Goal: Check status: Check status

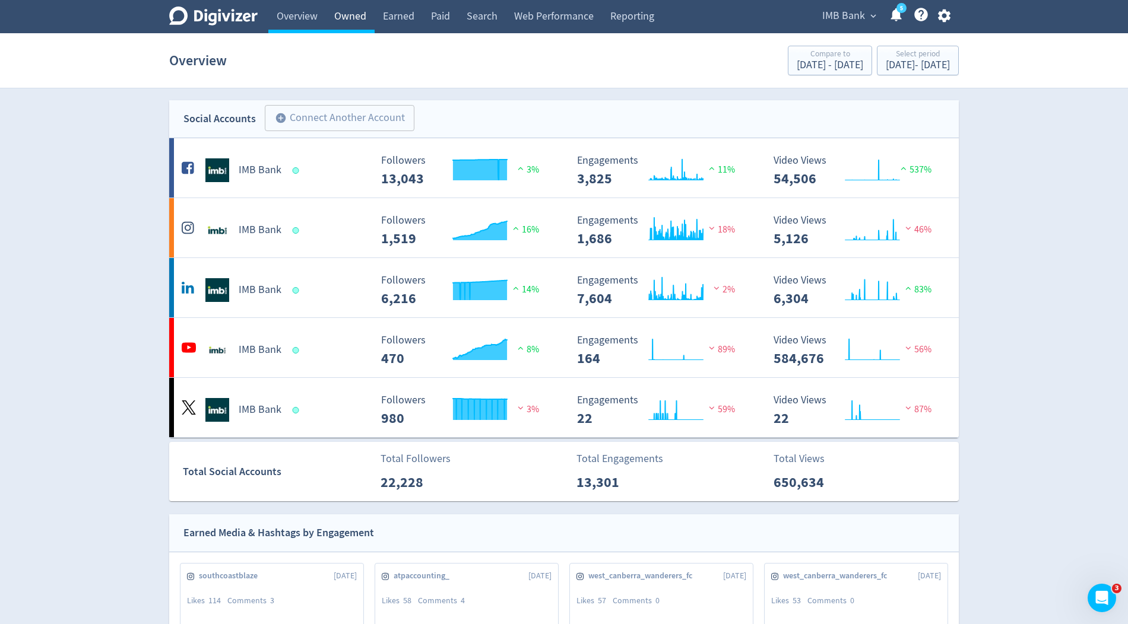
click at [352, 21] on link "Owned" at bounding box center [350, 16] width 49 height 33
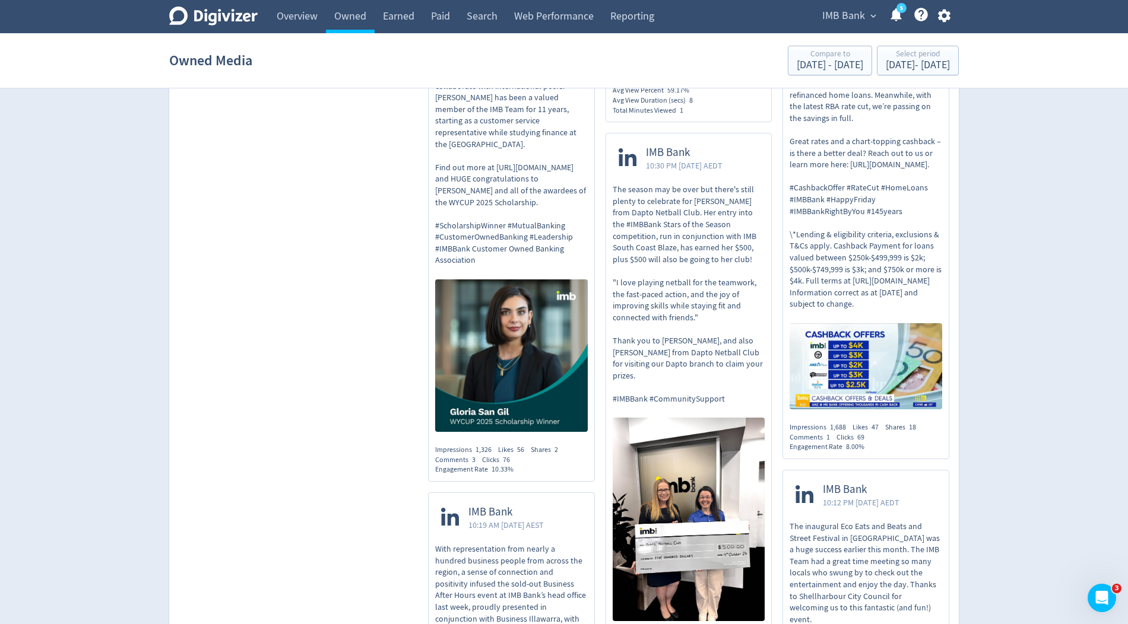
scroll to position [3482, 0]
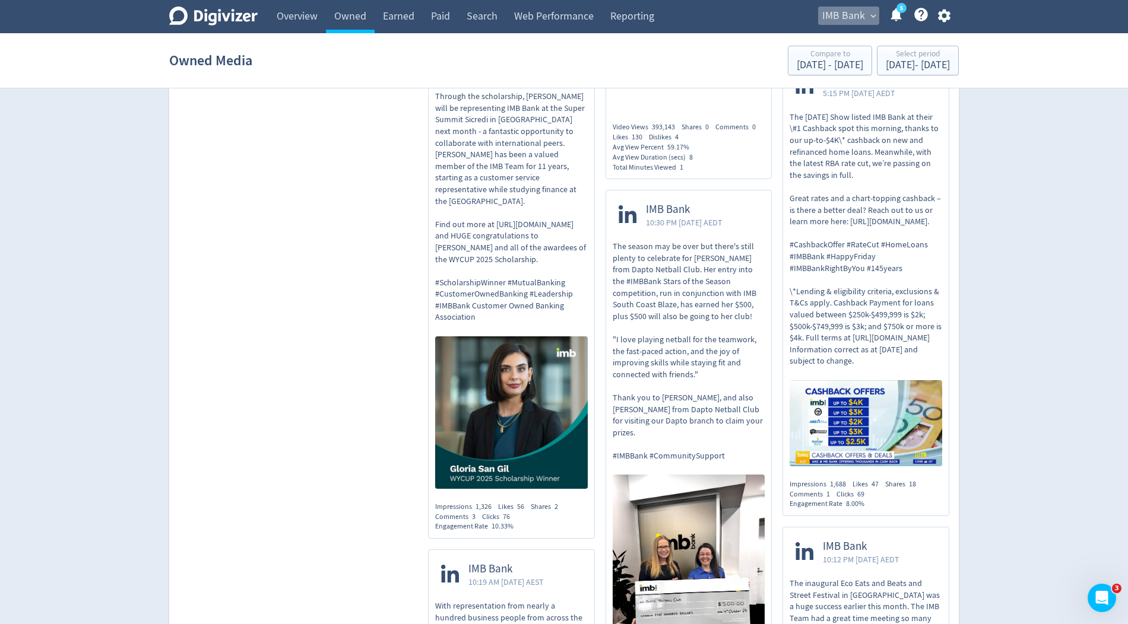
click at [847, 20] on span "IMB Bank" at bounding box center [843, 16] width 43 height 19
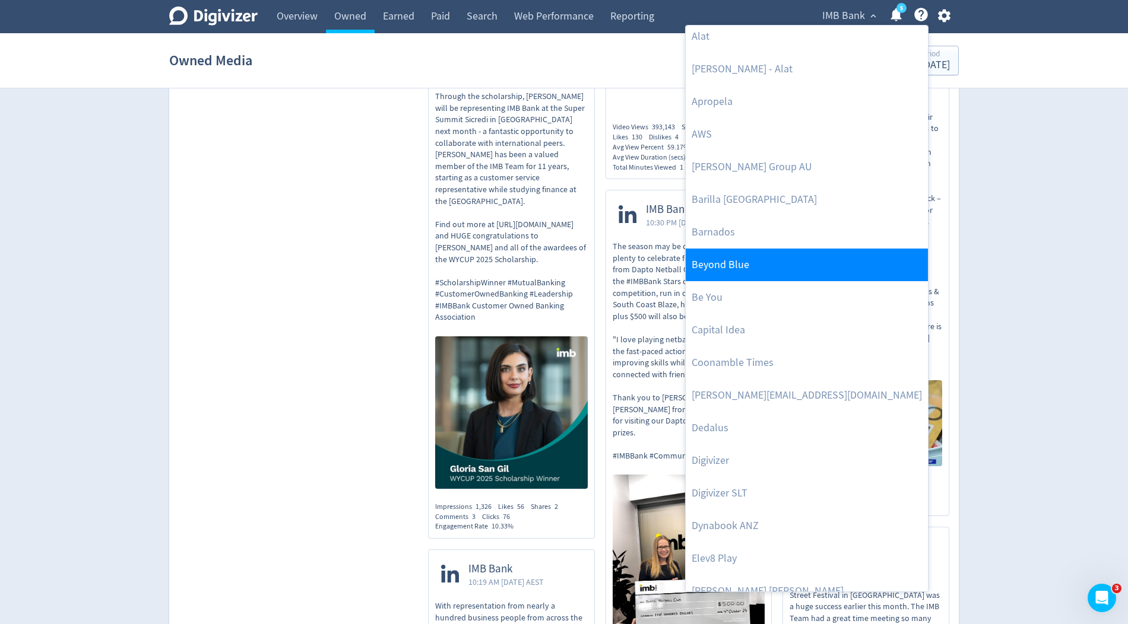
scroll to position [72, 0]
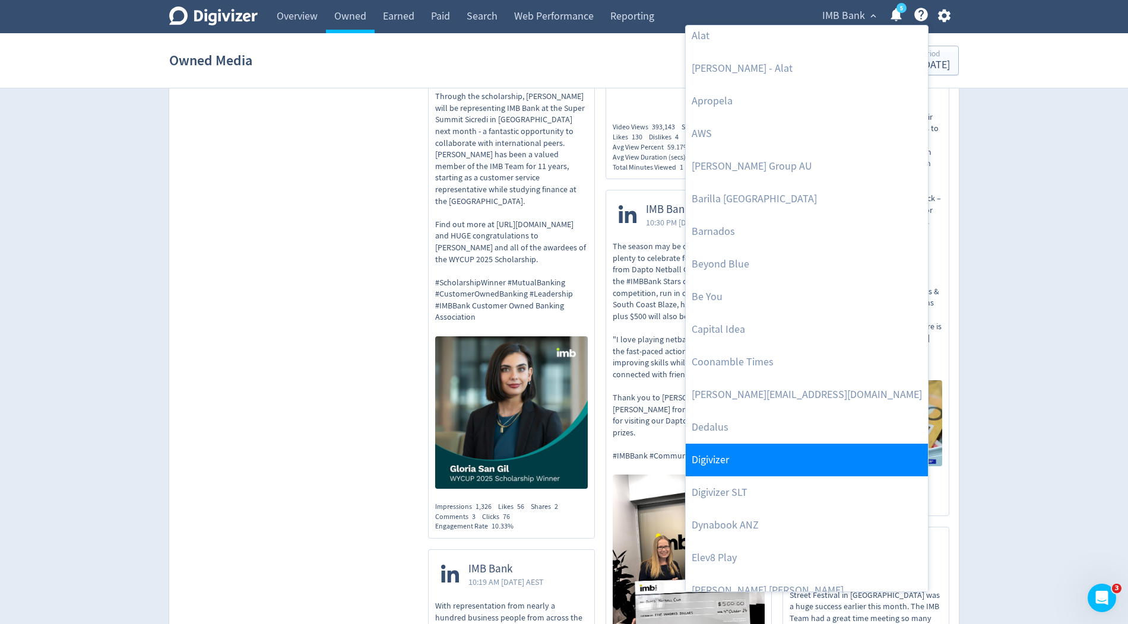
click at [728, 448] on link "Digivizer" at bounding box center [806, 460] width 242 height 33
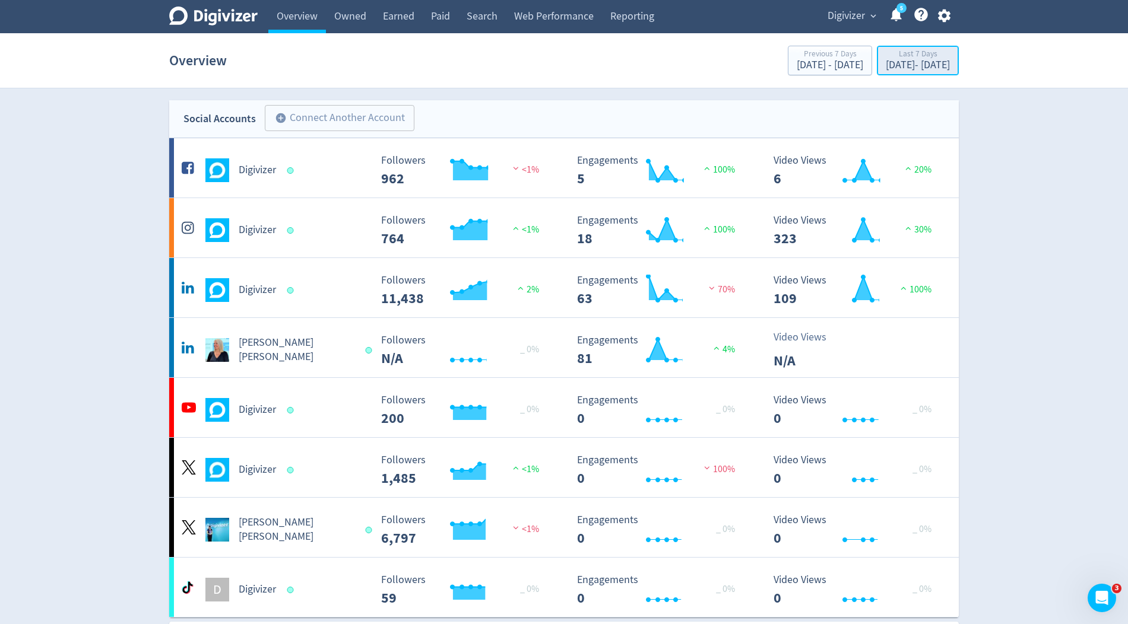
click at [885, 65] on div "[DATE] - [DATE]" at bounding box center [917, 65] width 64 height 11
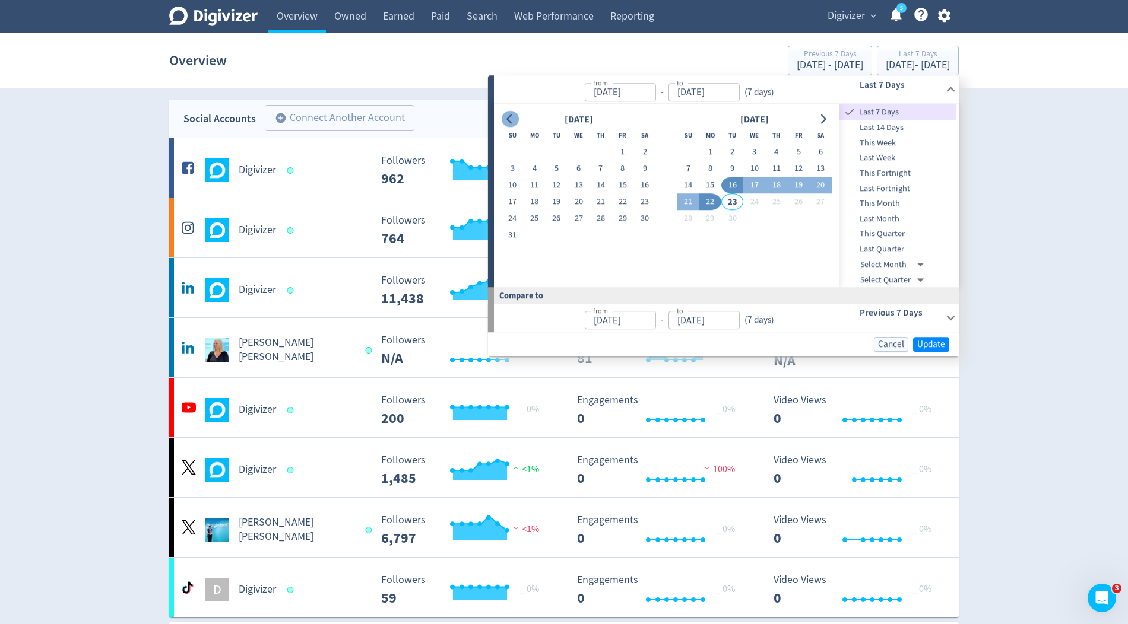
click at [515, 122] on button "Go to previous month" at bounding box center [509, 119] width 17 height 17
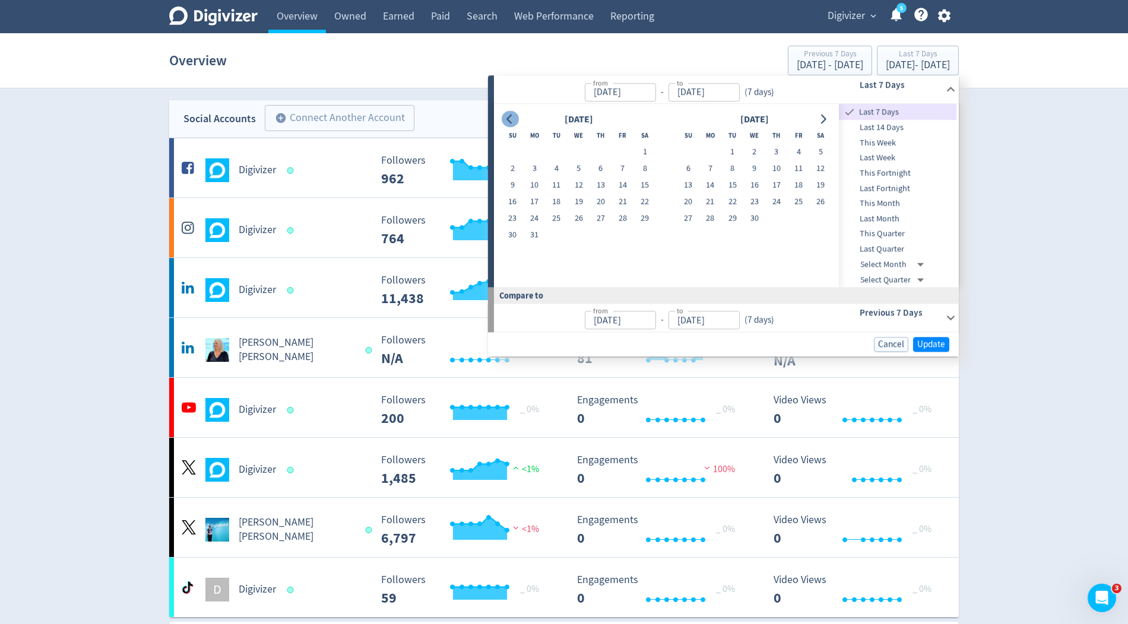
click at [515, 122] on button "Go to previous month" at bounding box center [509, 119] width 17 height 17
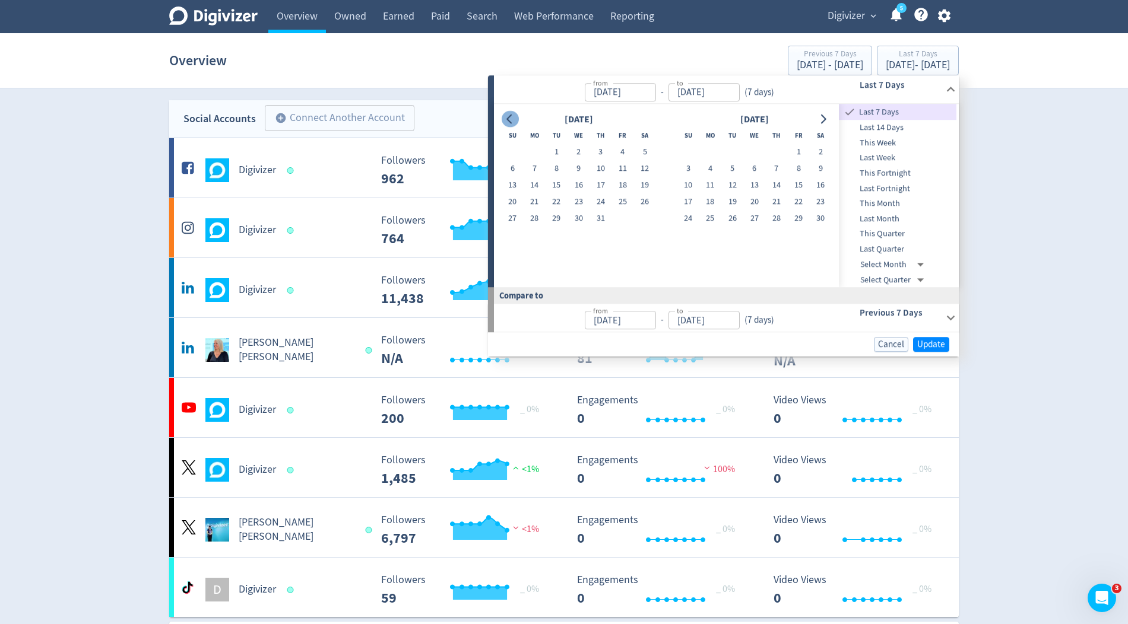
click at [515, 122] on button "Go to previous month" at bounding box center [509, 119] width 17 height 17
click at [540, 200] on button "23" at bounding box center [534, 202] width 22 height 17
type input "[DATE]"
click at [821, 122] on icon "Go to next month" at bounding box center [822, 119] width 9 height 9
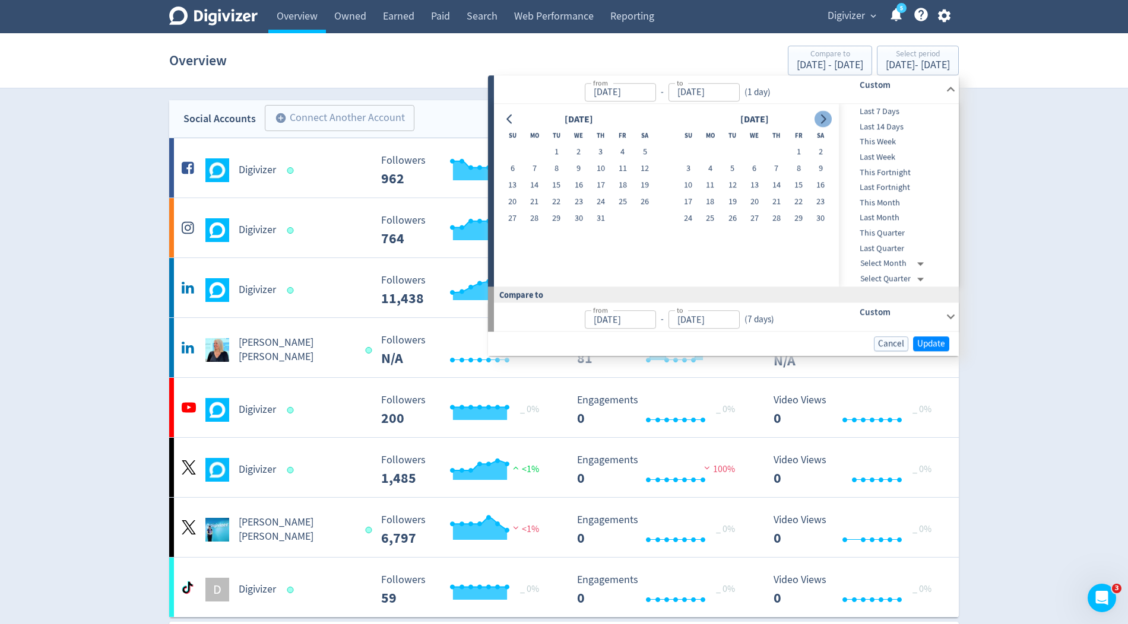
click at [821, 122] on icon "Go to next month" at bounding box center [822, 119] width 9 height 9
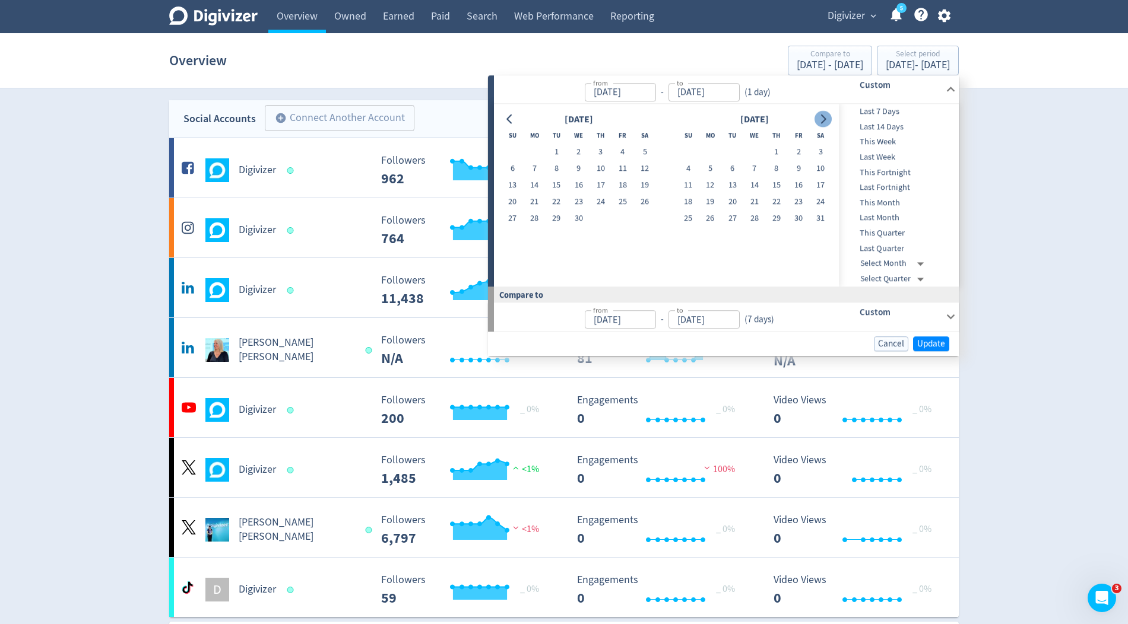
click at [821, 122] on icon "Go to next month" at bounding box center [822, 119] width 9 height 9
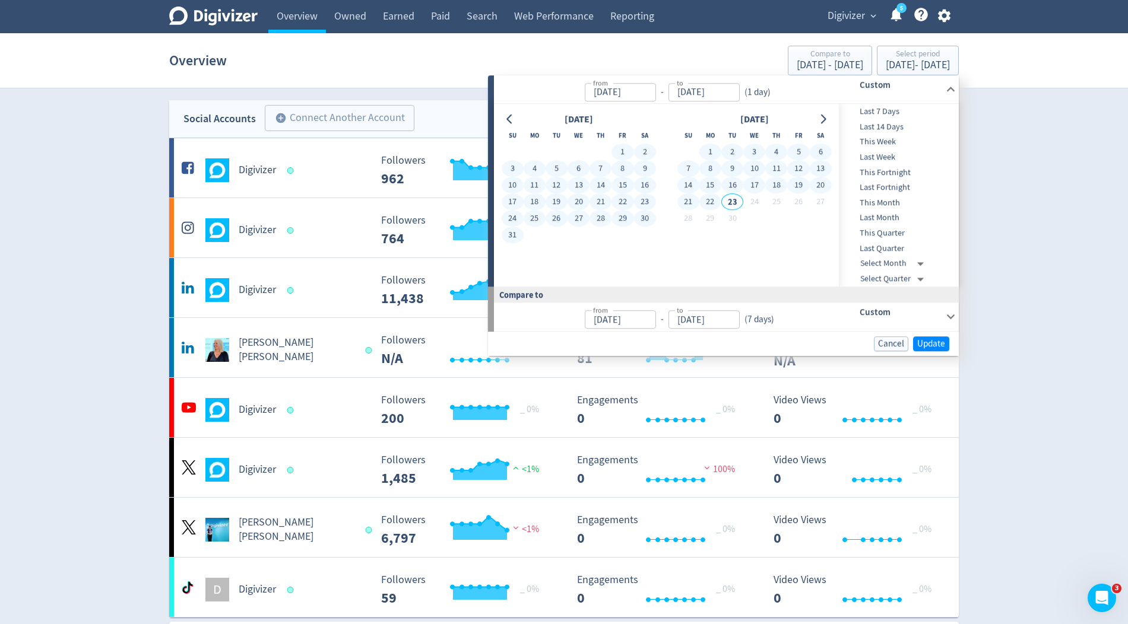
click at [707, 203] on button "22" at bounding box center [710, 202] width 22 height 17
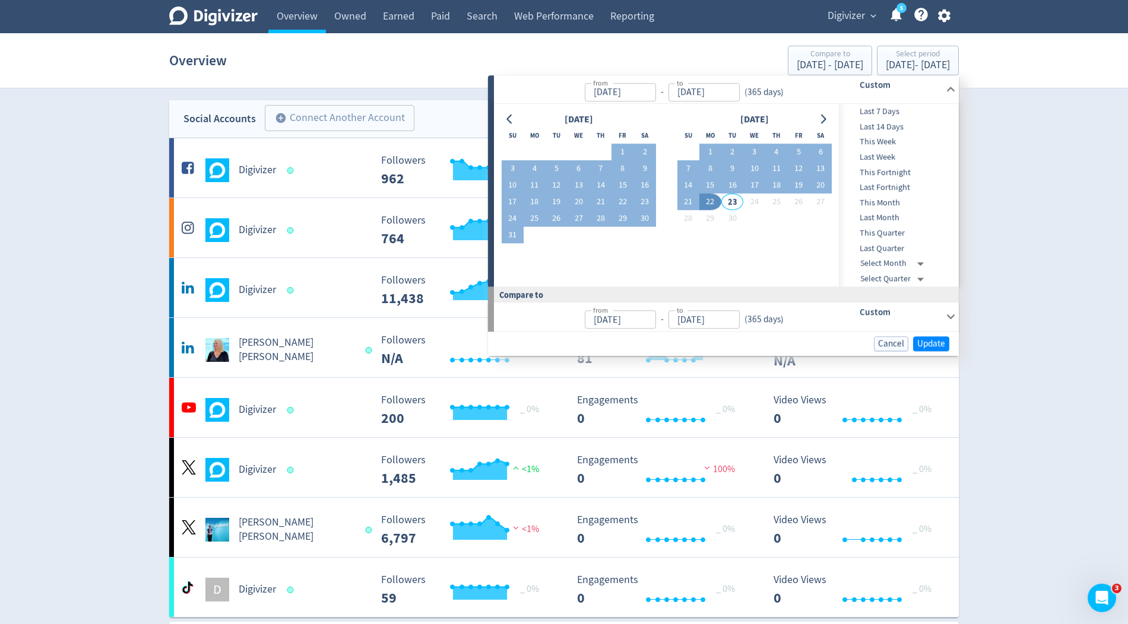
type input "[DATE]"
click at [930, 342] on span "Update" at bounding box center [931, 343] width 28 height 9
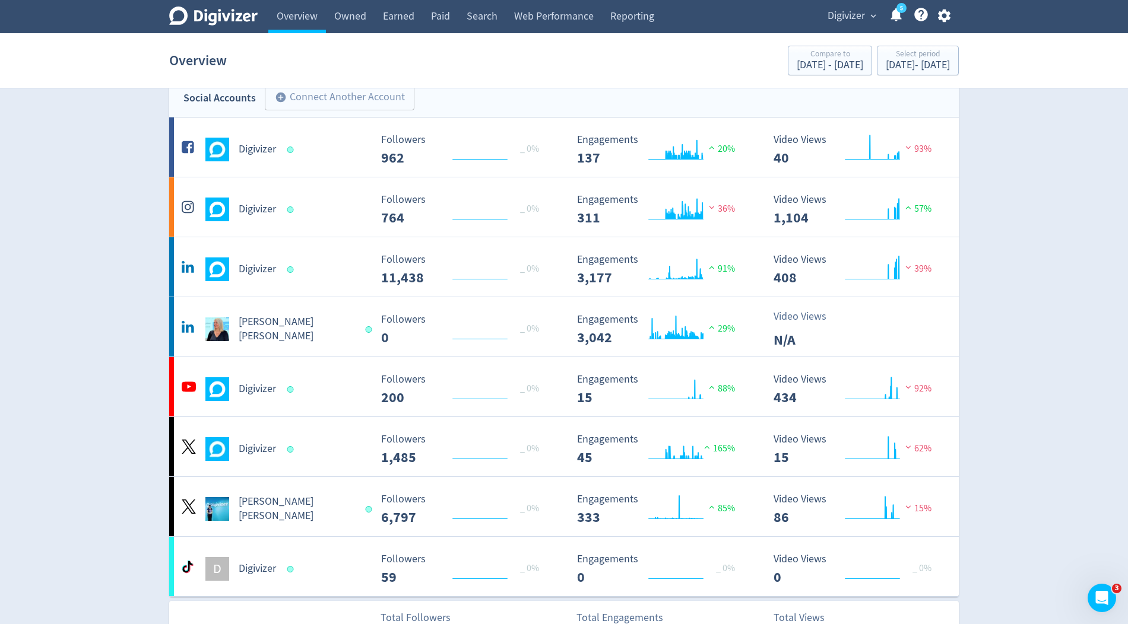
scroll to position [18, 0]
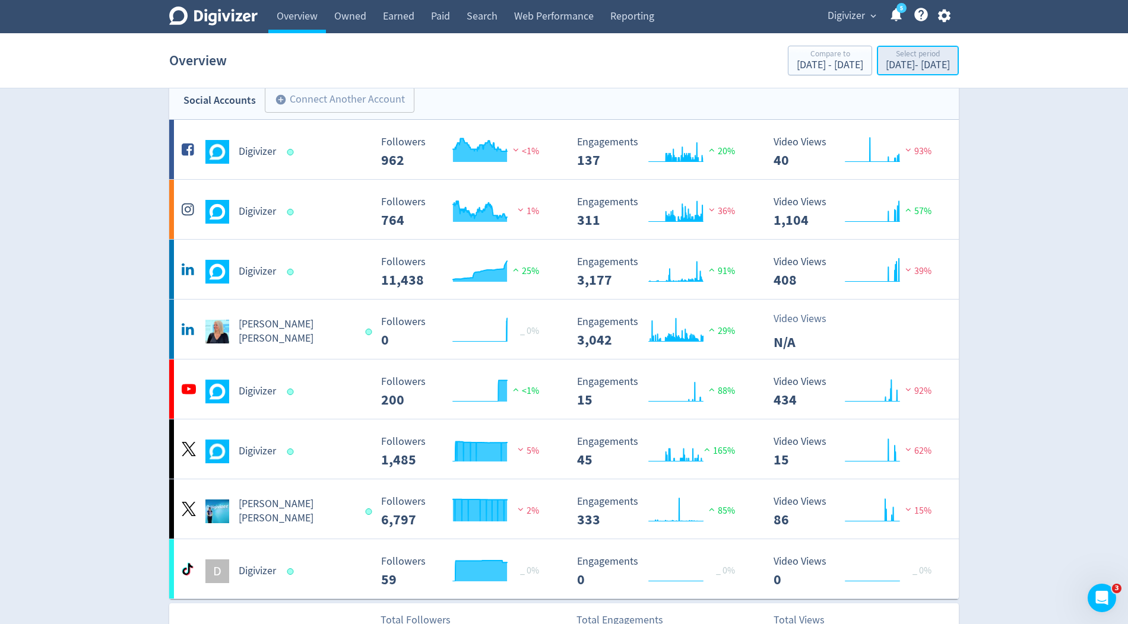
click at [885, 64] on div "[DATE] - [DATE]" at bounding box center [917, 65] width 64 height 11
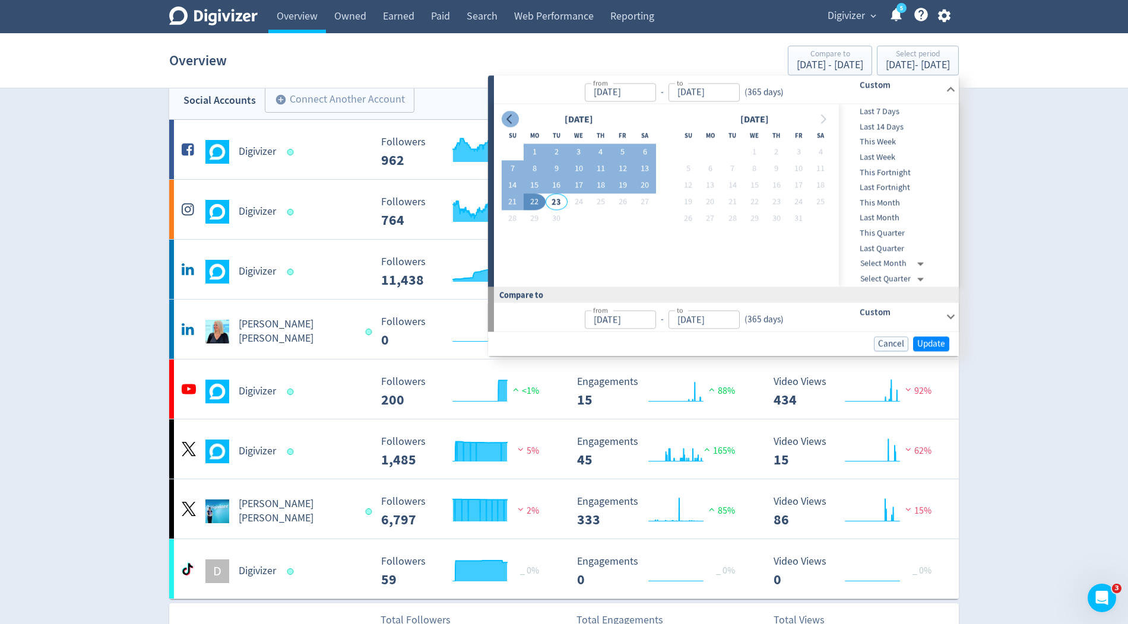
click at [510, 120] on icon "Go to previous month" at bounding box center [509, 119] width 9 height 9
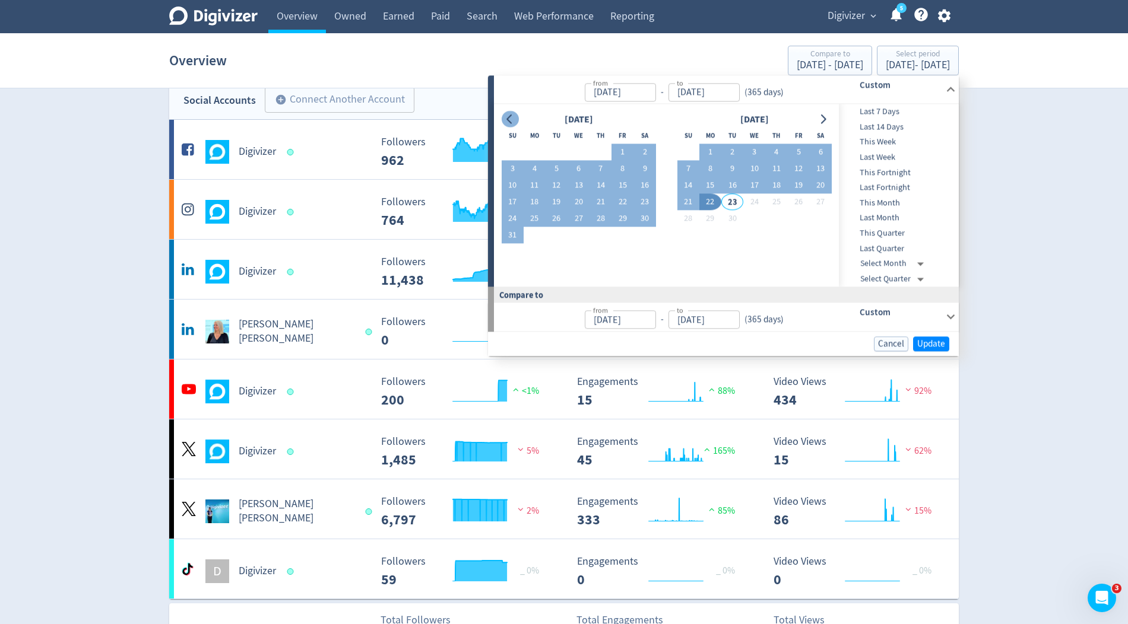
click at [510, 120] on icon "Go to previous month" at bounding box center [509, 119] width 9 height 9
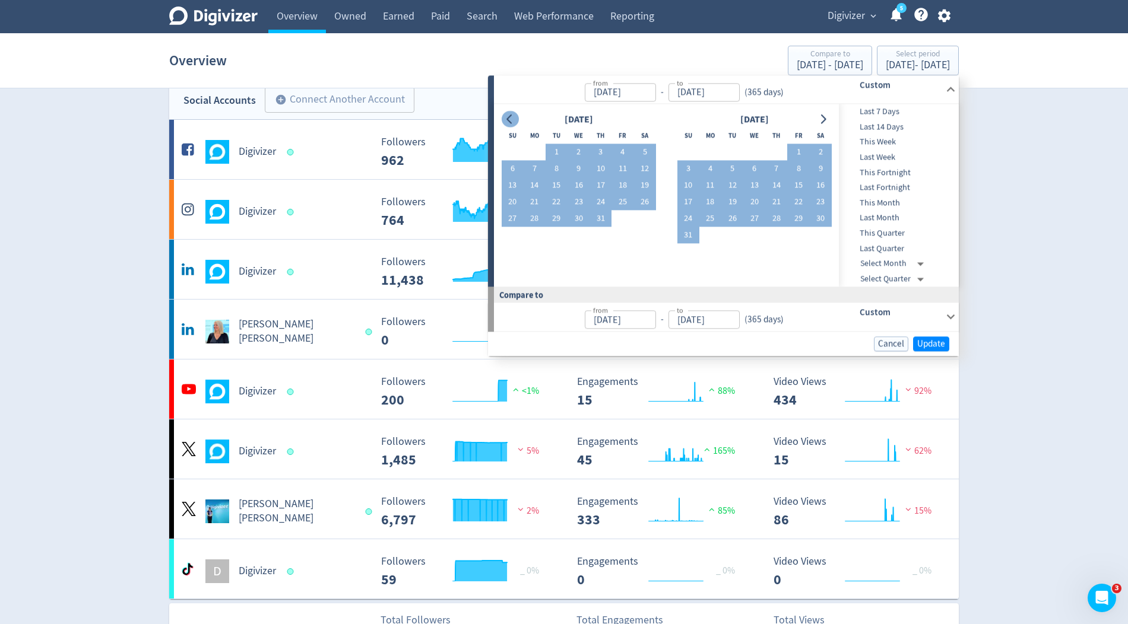
click at [510, 120] on icon "Go to previous month" at bounding box center [509, 119] width 9 height 9
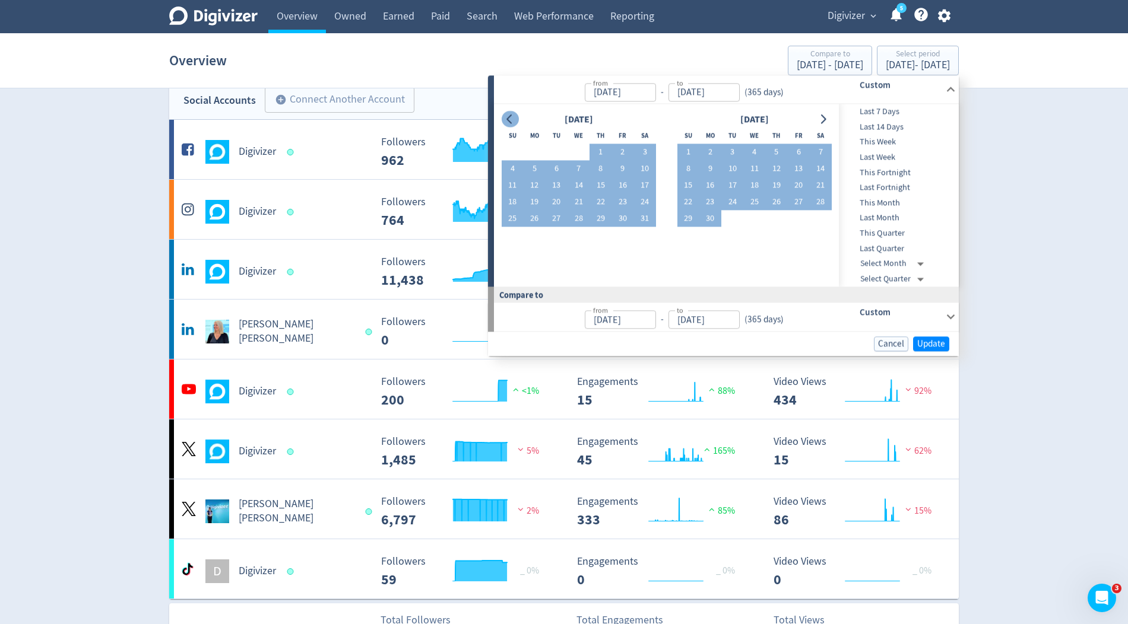
click at [510, 120] on icon "Go to previous month" at bounding box center [509, 119] width 9 height 9
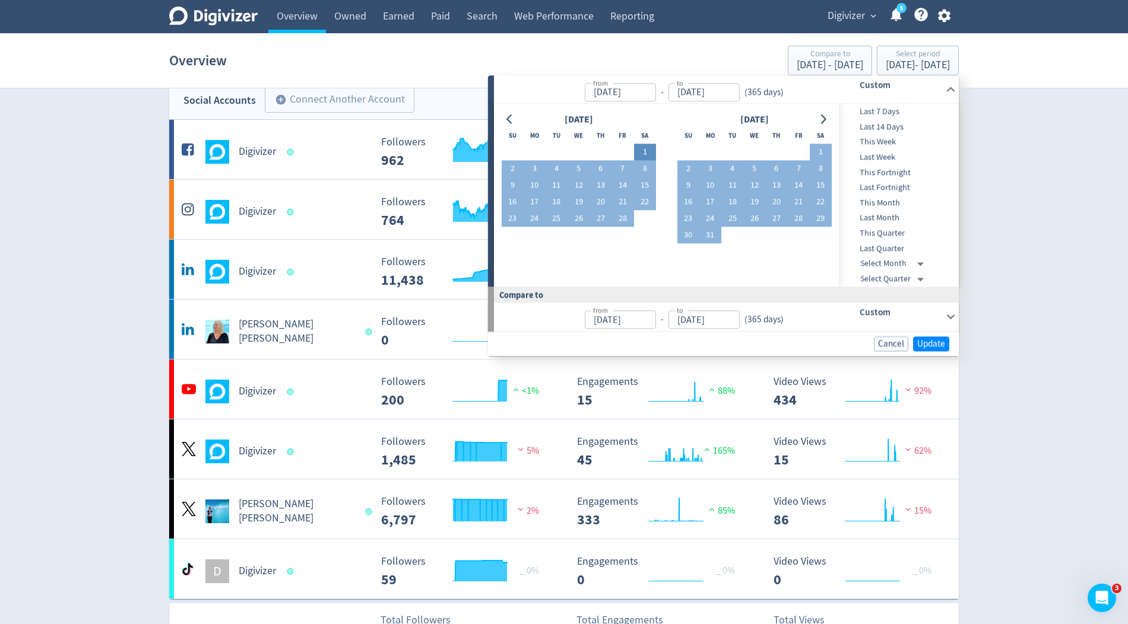
click at [640, 151] on button "1" at bounding box center [645, 152] width 22 height 17
type input "[DATE]"
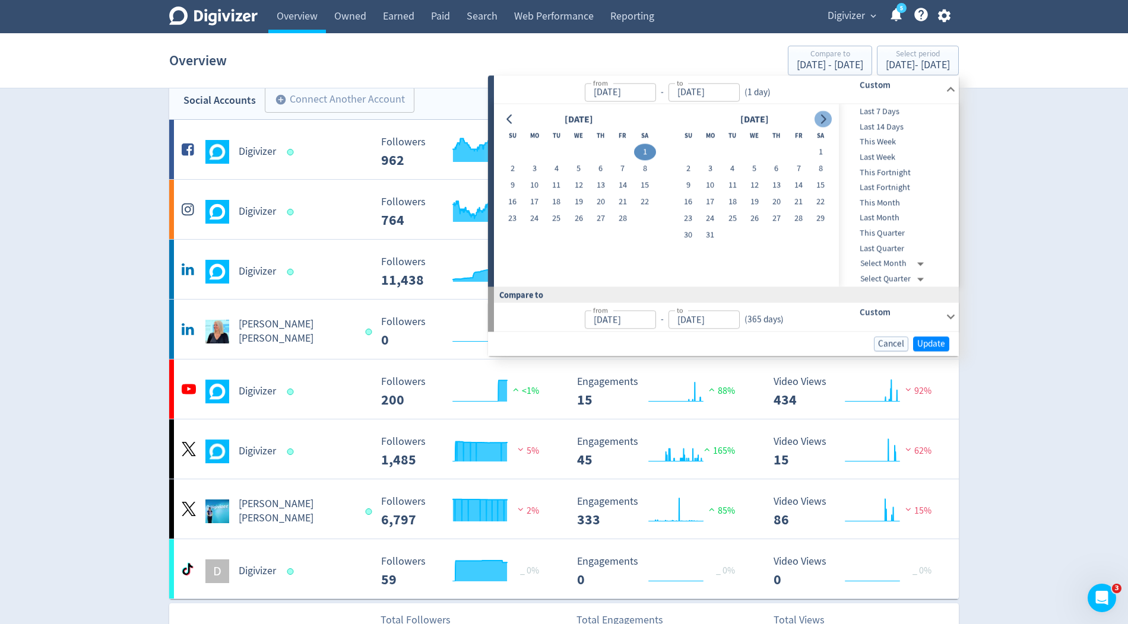
click at [827, 116] on icon "Go to next month" at bounding box center [822, 119] width 9 height 9
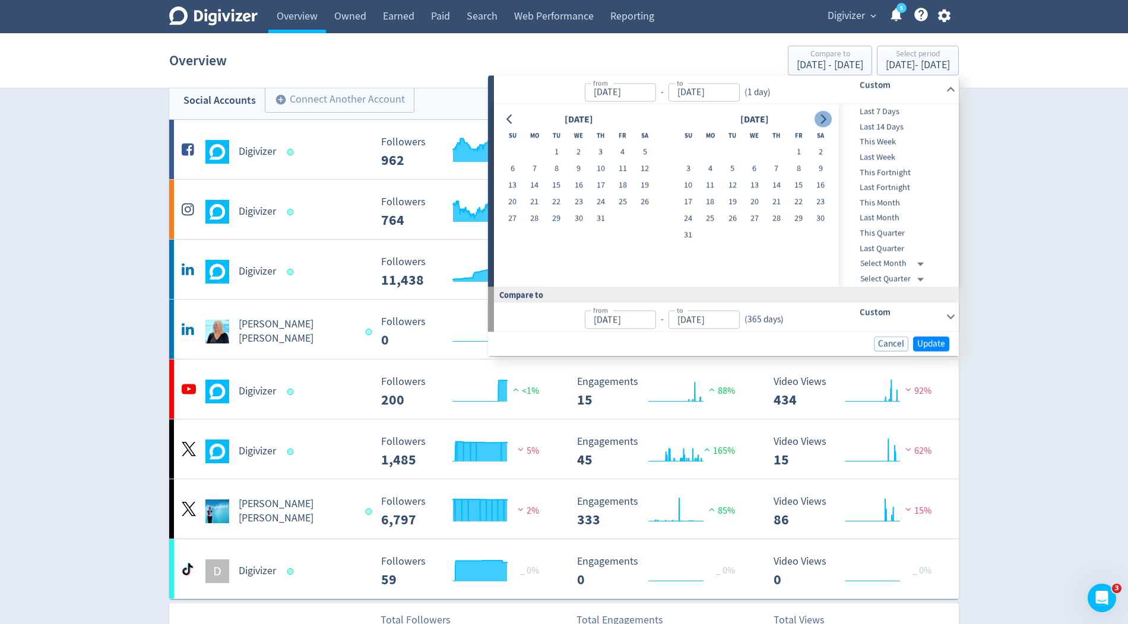
click at [827, 116] on icon "Go to next month" at bounding box center [822, 119] width 9 height 9
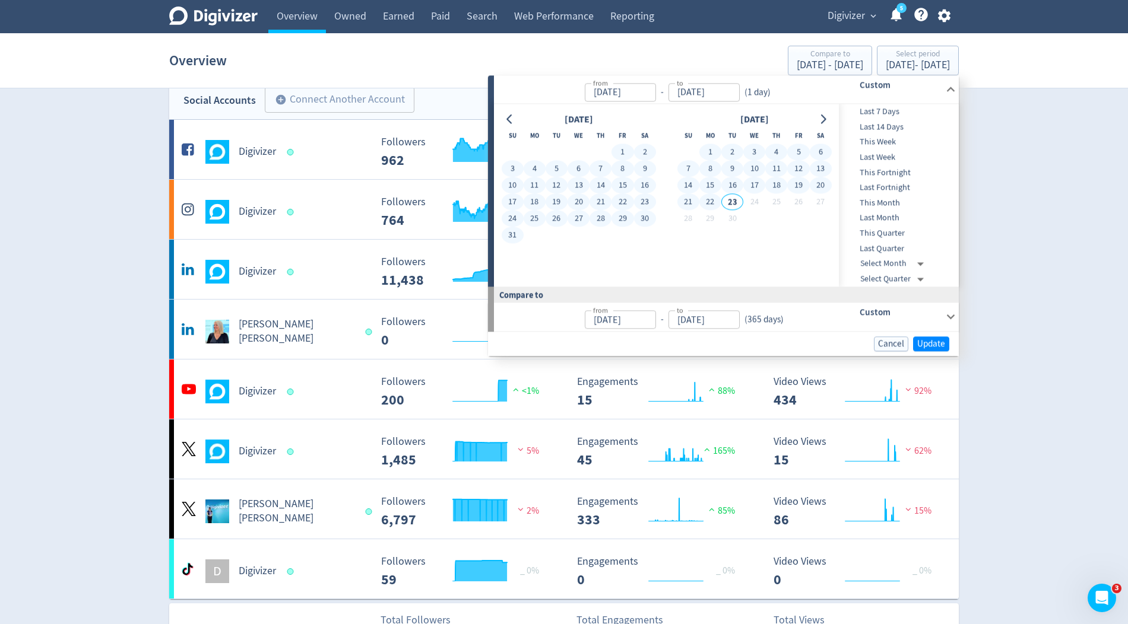
click at [706, 207] on button "22" at bounding box center [710, 202] width 22 height 17
type input "[DATE]"
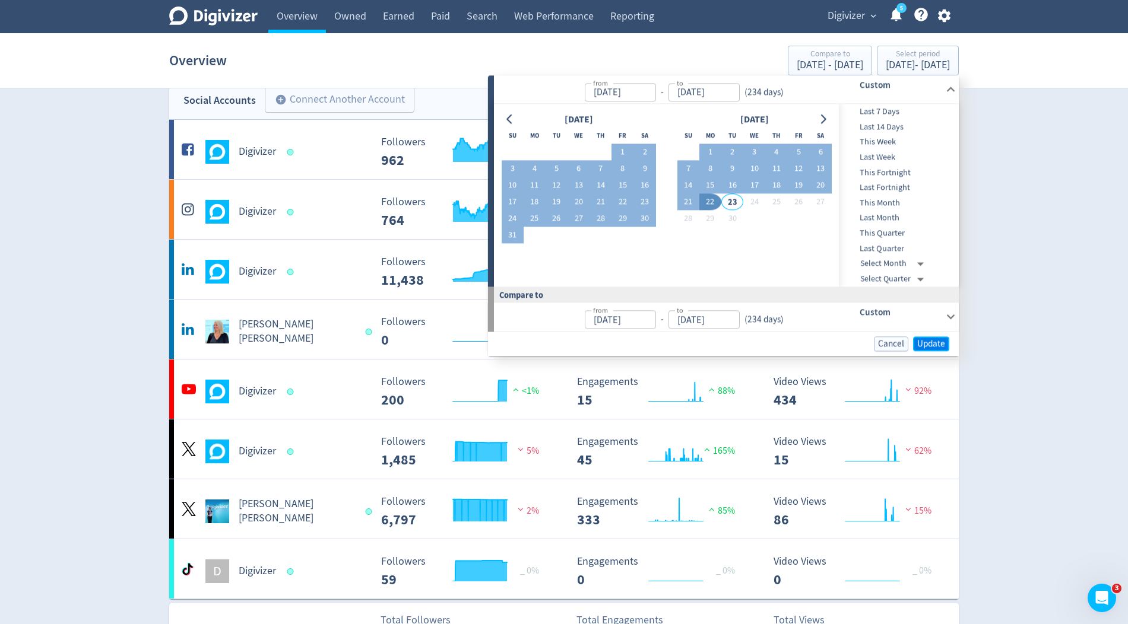
click at [928, 345] on span "Update" at bounding box center [931, 343] width 28 height 9
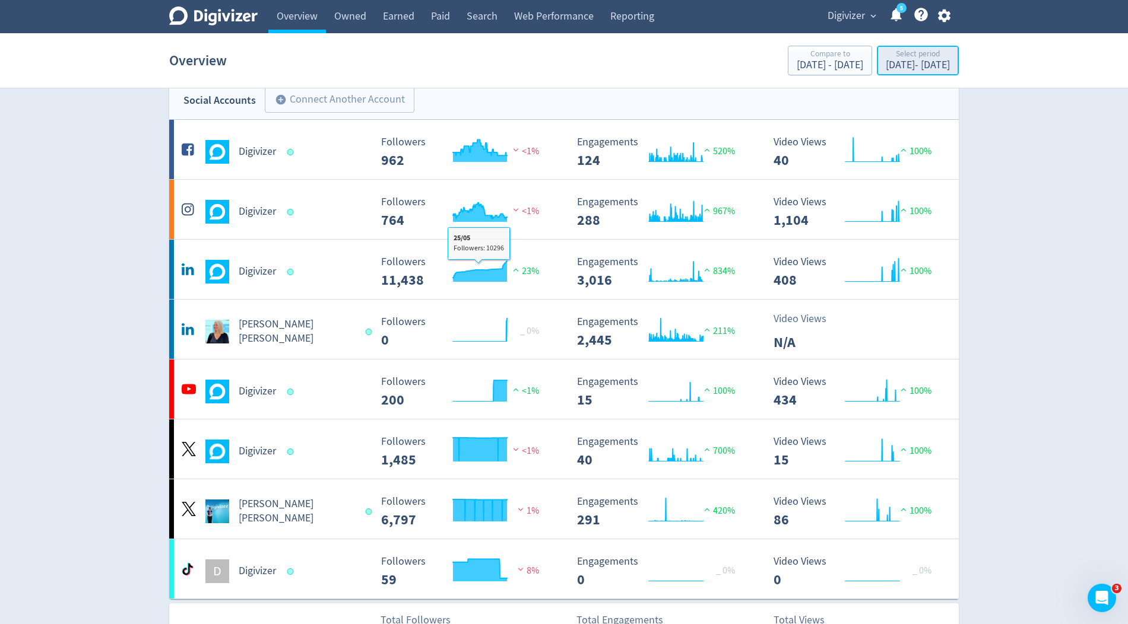
click at [885, 61] on div "[DATE] - [DATE]" at bounding box center [917, 65] width 64 height 11
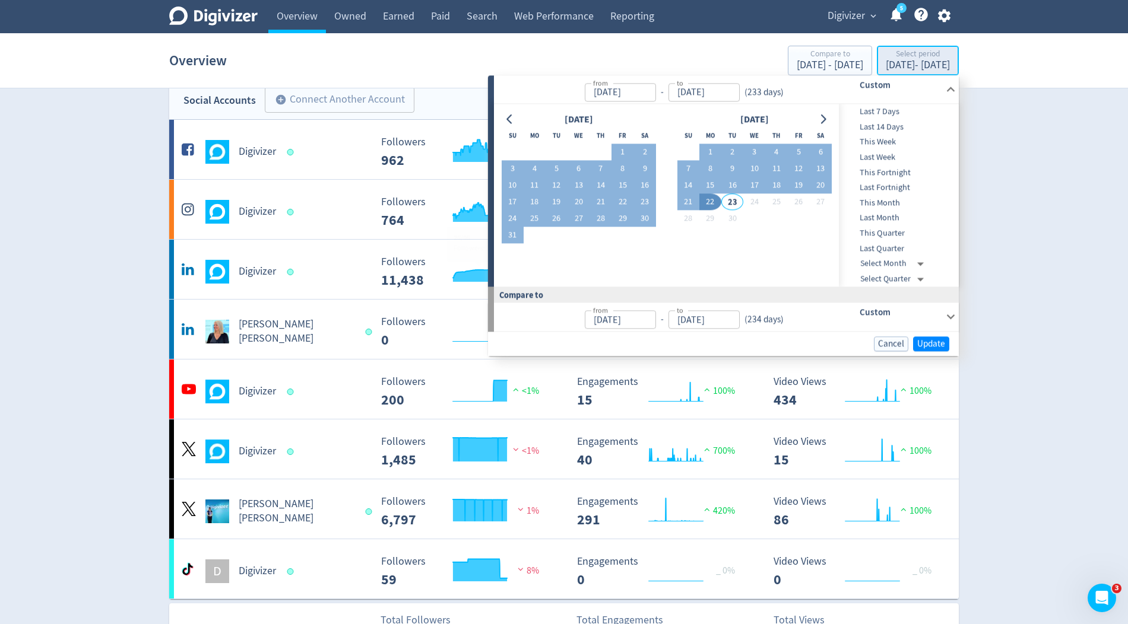
type input "[DATE]"
click at [623, 150] on button "1" at bounding box center [622, 152] width 22 height 17
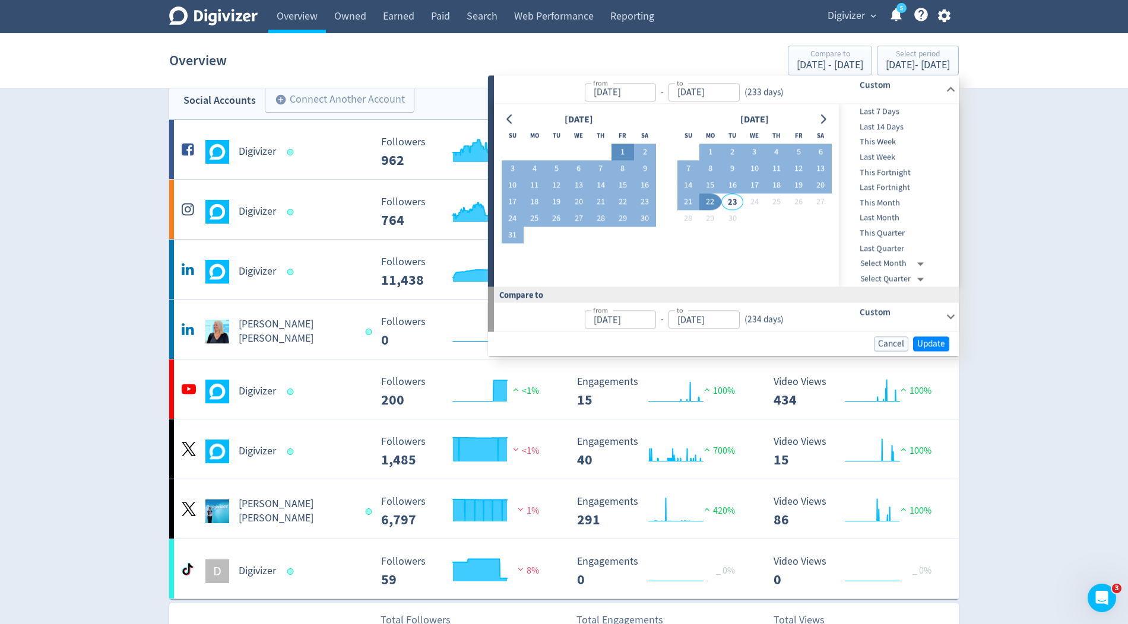
type input "[DATE]"
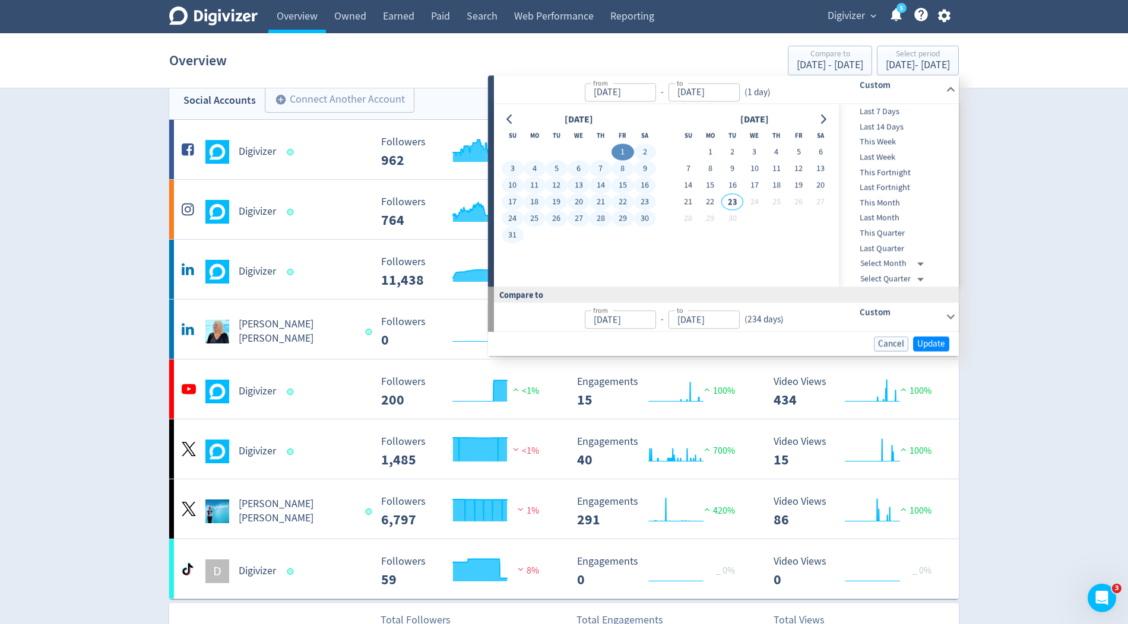
click at [515, 233] on button "31" at bounding box center [512, 235] width 22 height 17
type input "[DATE]"
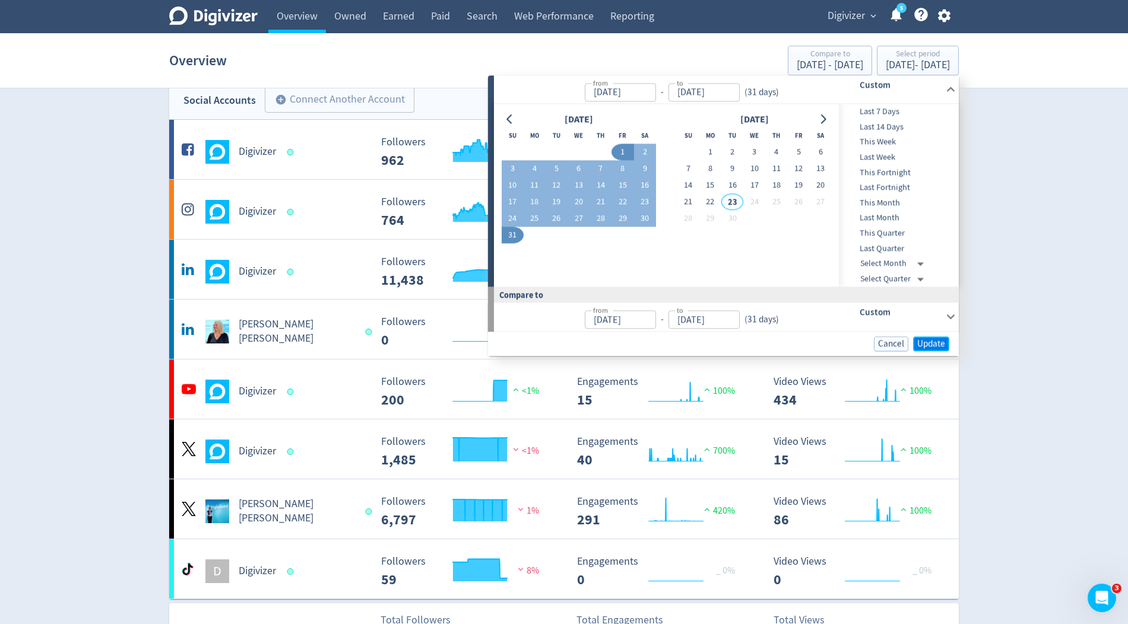
click at [925, 344] on span "Update" at bounding box center [931, 343] width 28 height 9
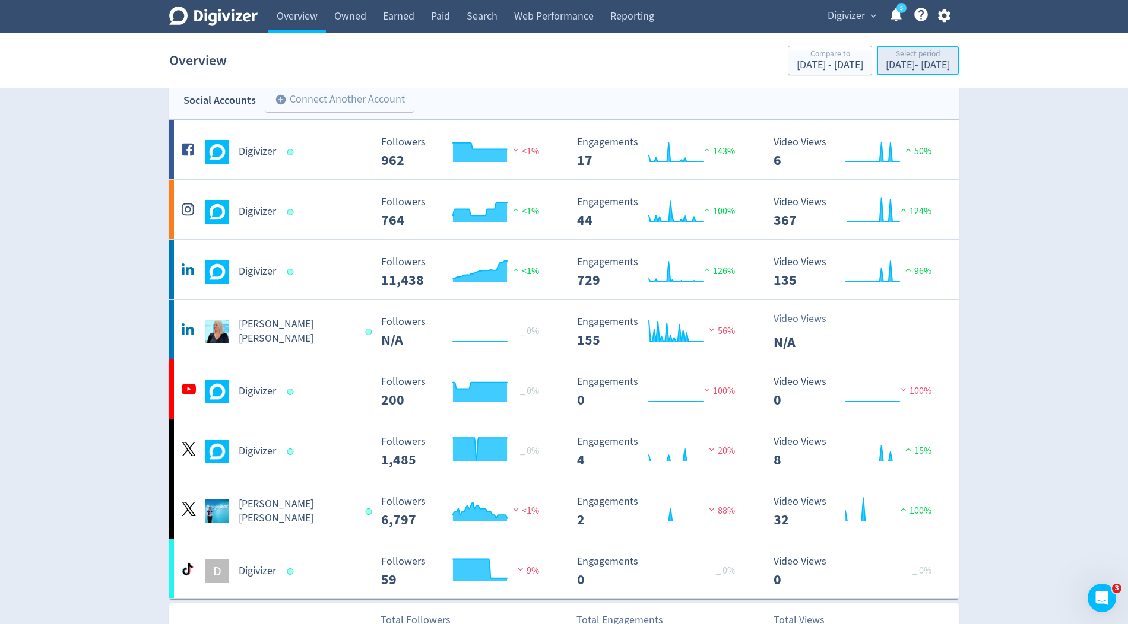
click at [885, 53] on div "Select period" at bounding box center [917, 55] width 64 height 10
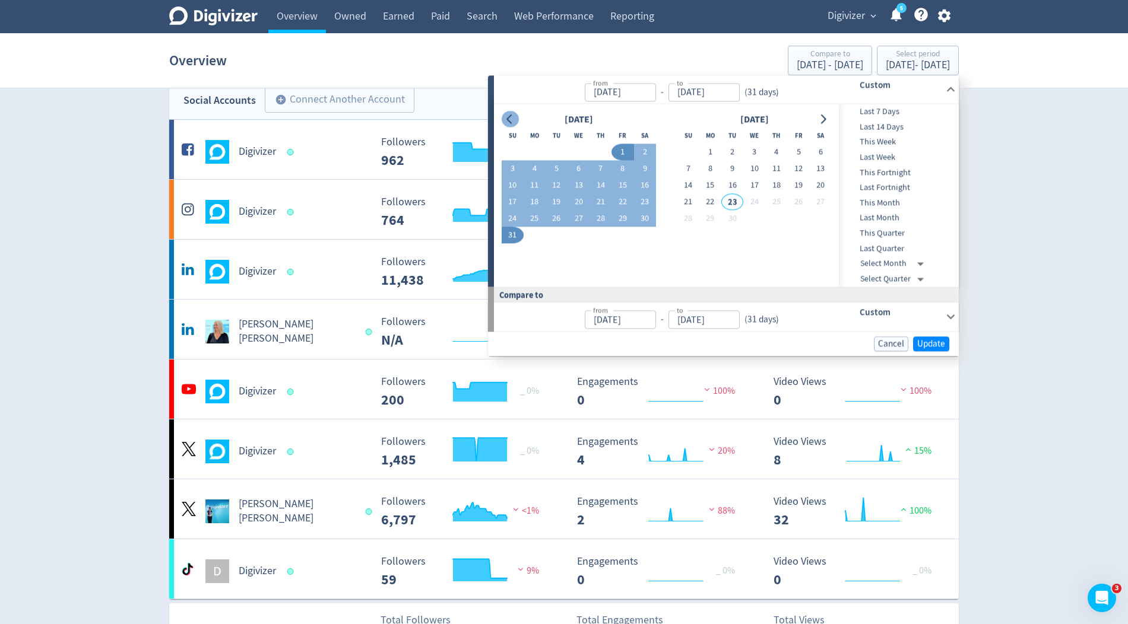
click at [509, 120] on icon "Go to previous month" at bounding box center [508, 119] width 5 height 9
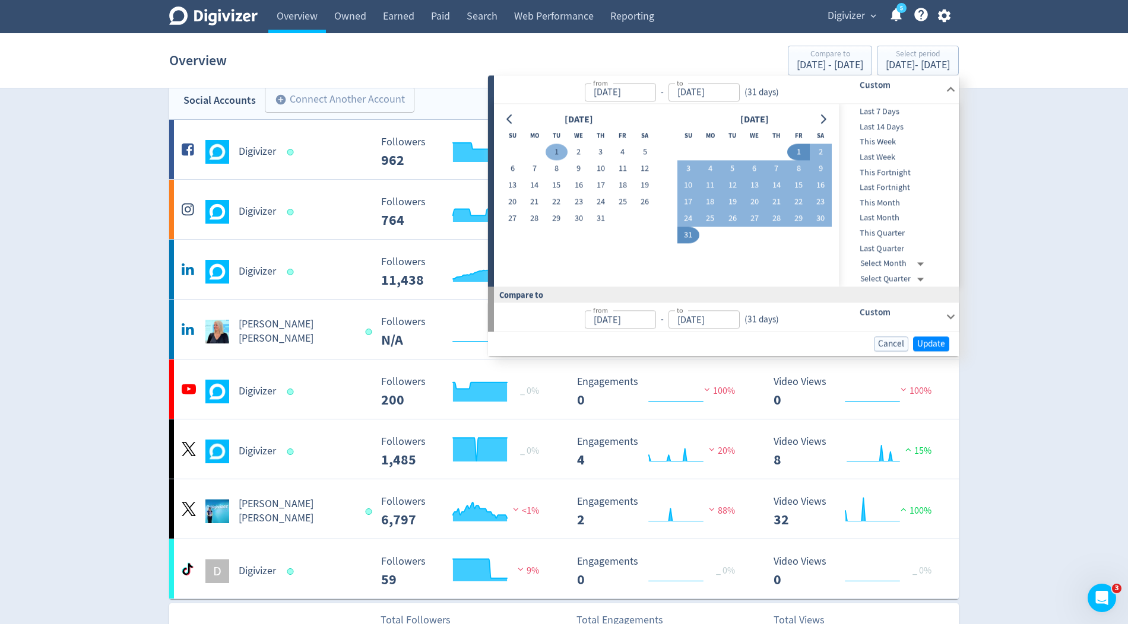
click at [561, 154] on button "1" at bounding box center [556, 152] width 22 height 17
type input "[DATE]"
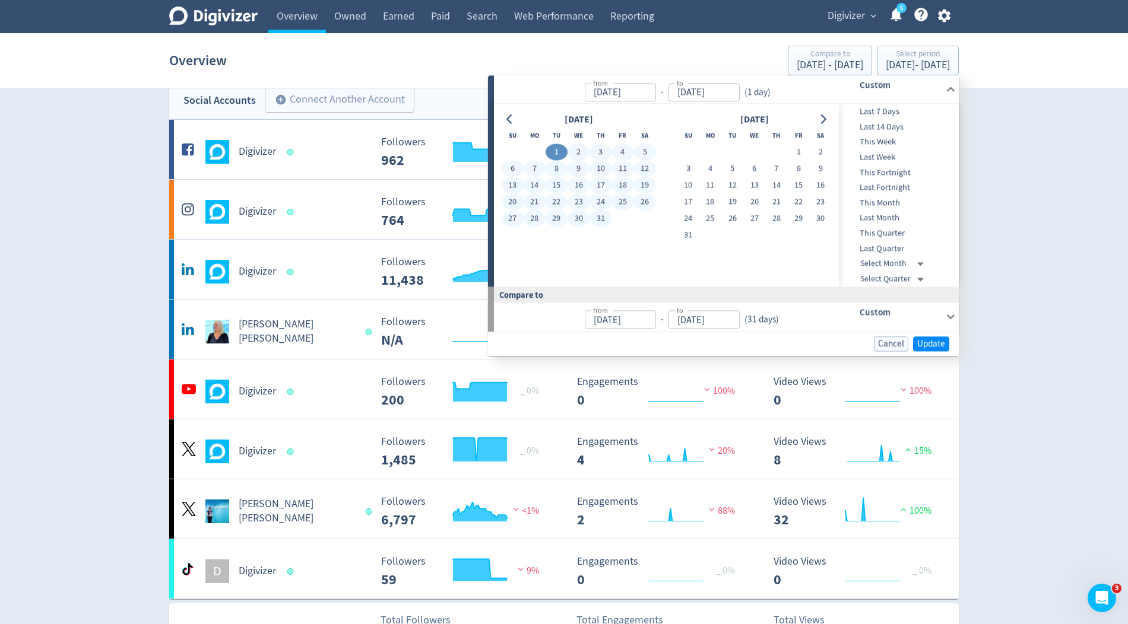
click at [599, 221] on button "31" at bounding box center [600, 219] width 22 height 17
type input "[DATE]"
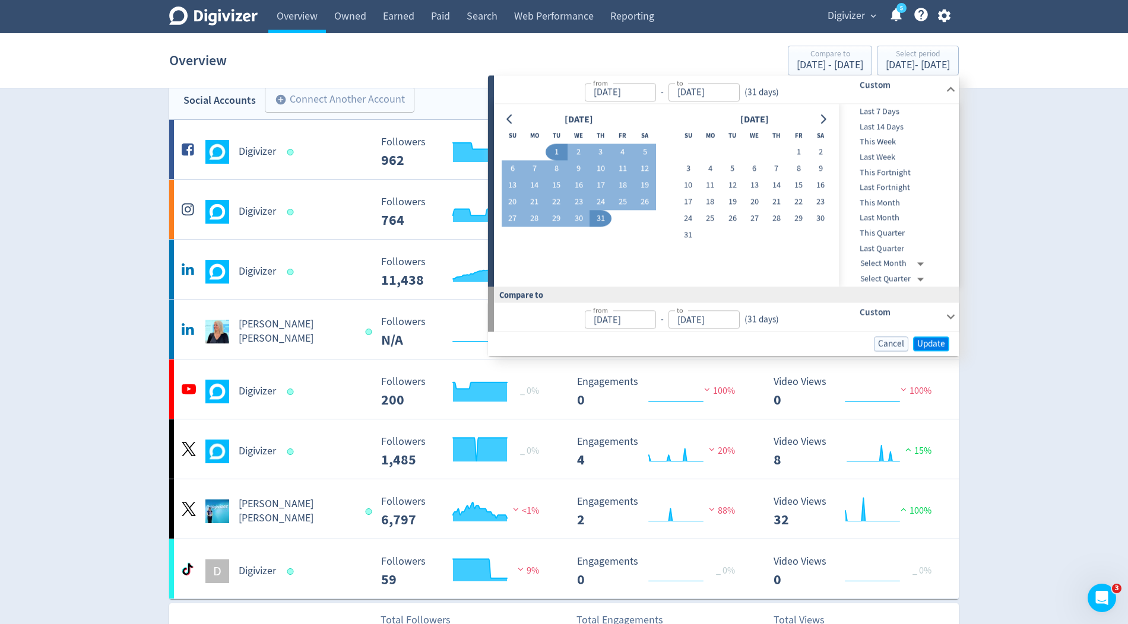
click at [919, 344] on span "Update" at bounding box center [931, 343] width 28 height 9
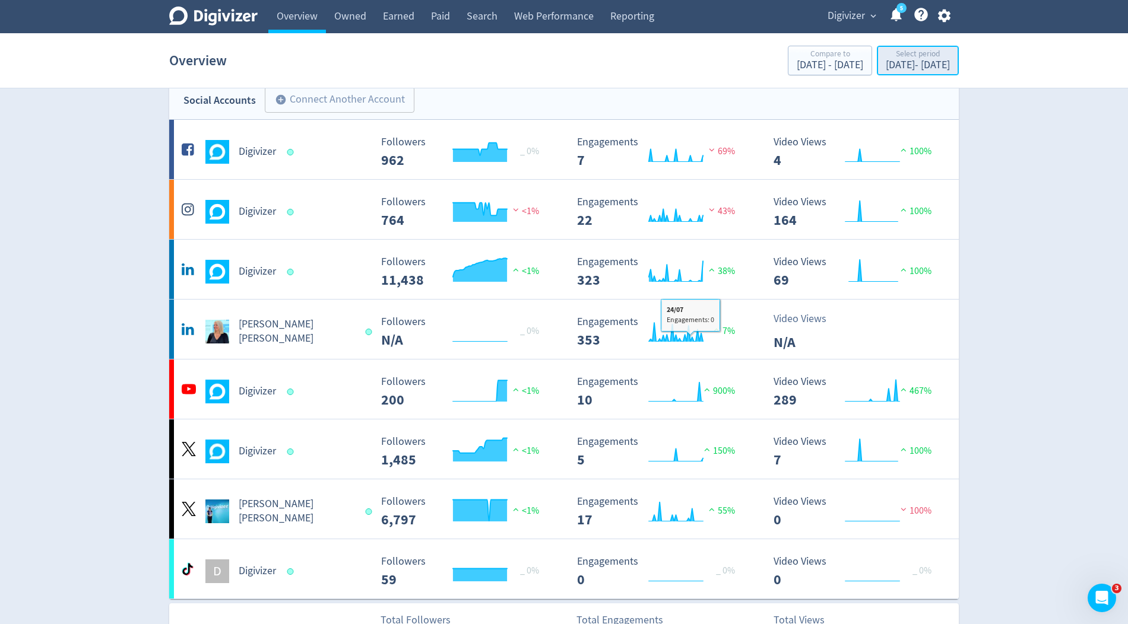
click at [885, 58] on div "Select period" at bounding box center [917, 55] width 64 height 10
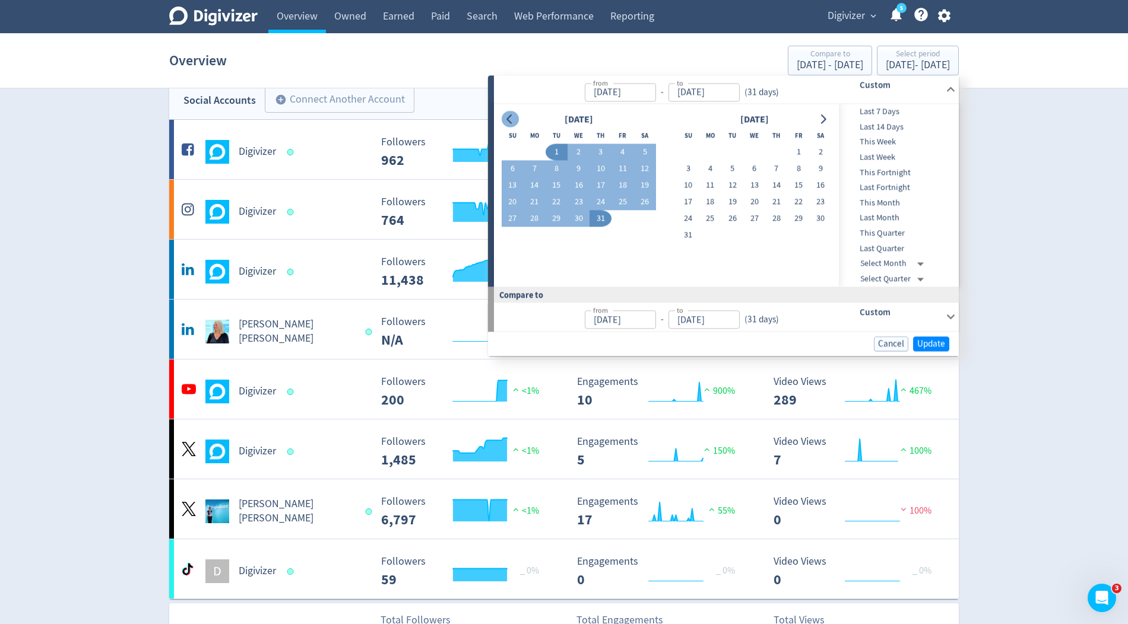
click at [503, 119] on button "Go to previous month" at bounding box center [509, 119] width 17 height 17
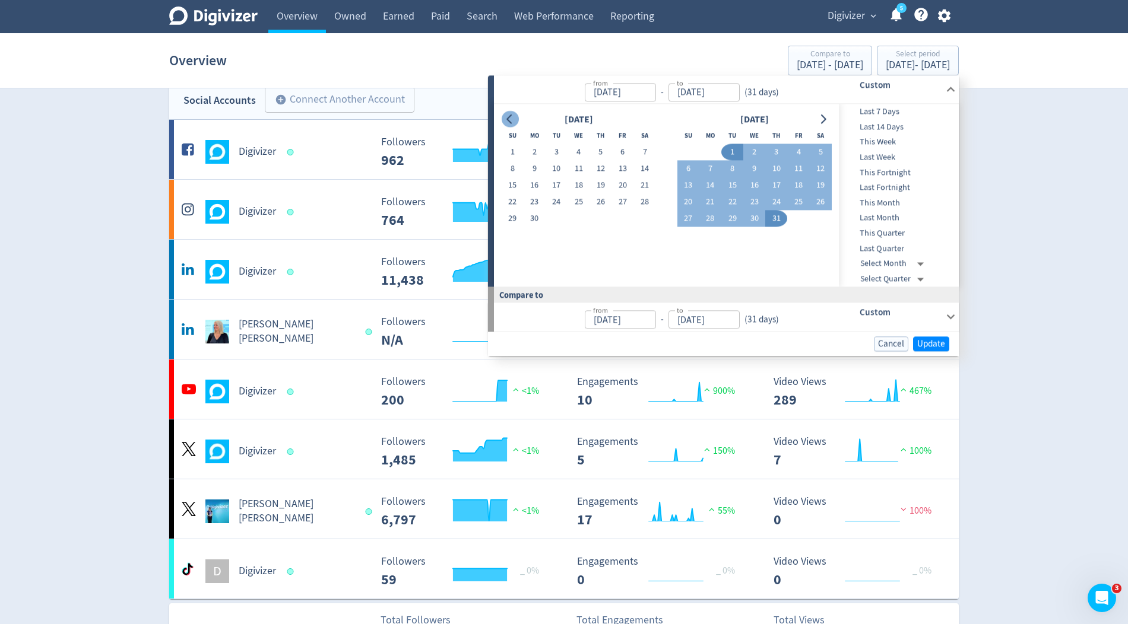
click at [508, 120] on icon "Go to previous month" at bounding box center [508, 119] width 5 height 9
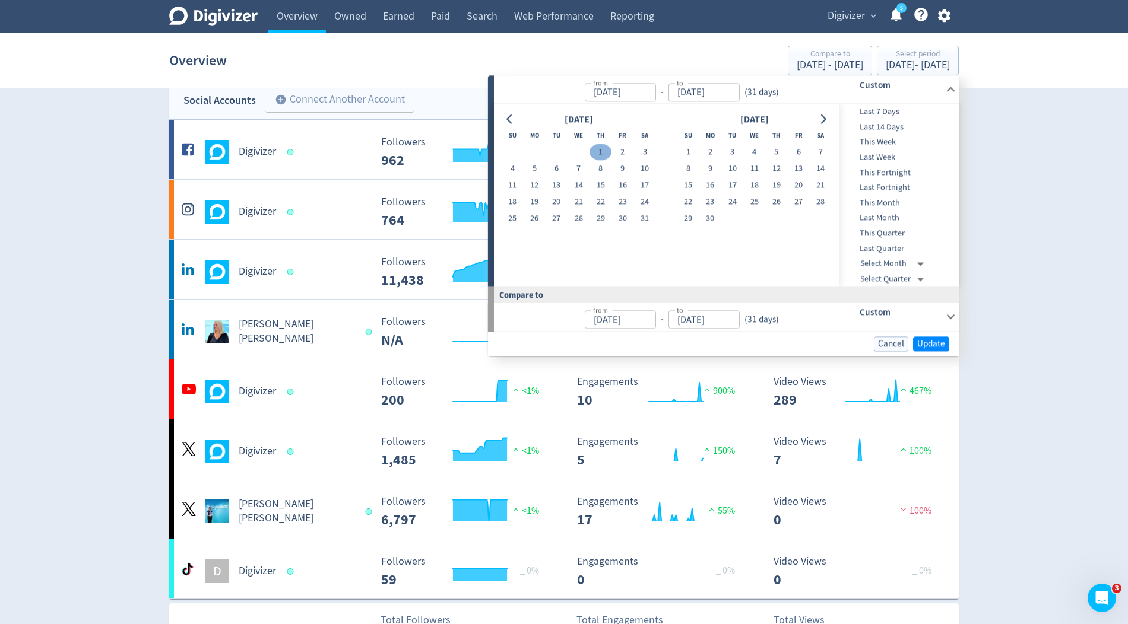
click at [601, 151] on button "1" at bounding box center [600, 152] width 22 height 17
type input "[DATE]"
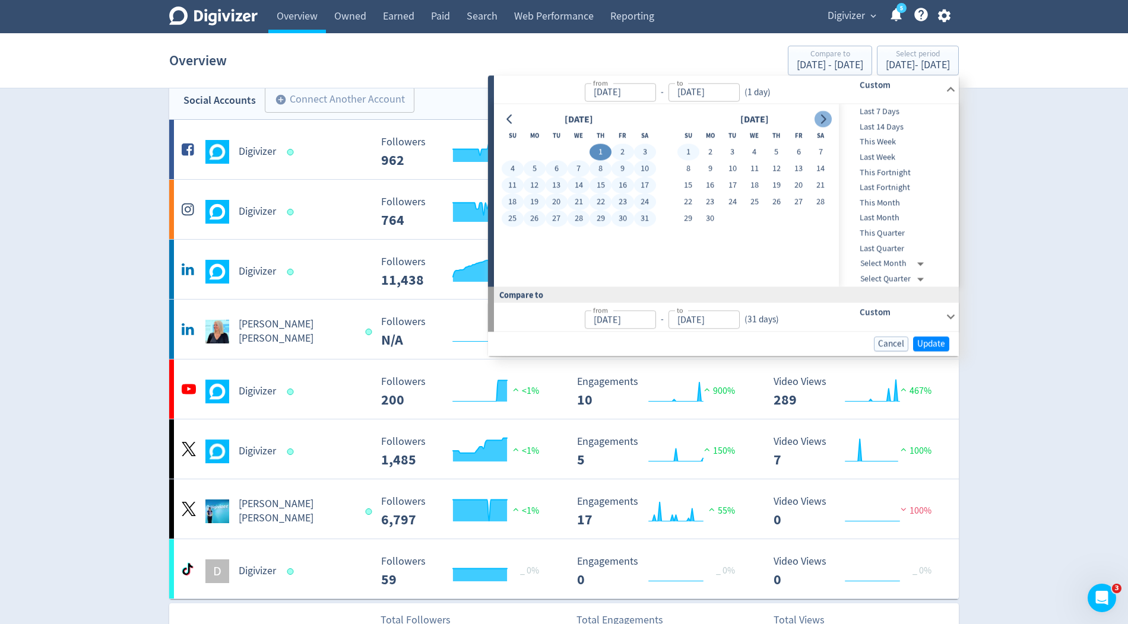
click at [821, 119] on icon "Go to next month" at bounding box center [822, 119] width 9 height 9
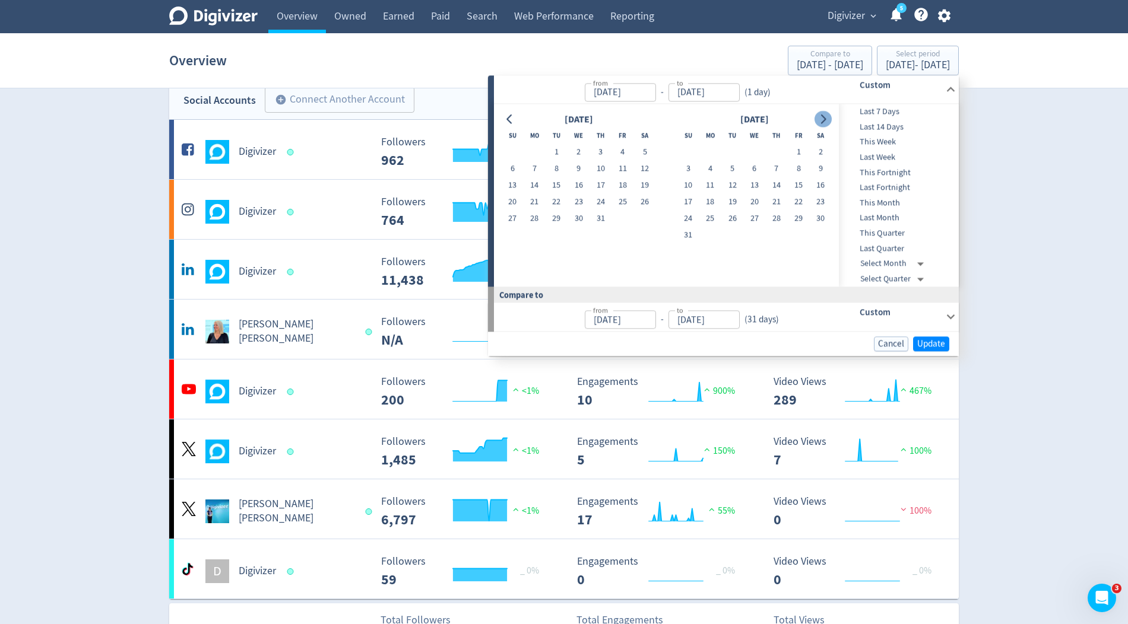
click at [821, 119] on icon "Go to next month" at bounding box center [822, 119] width 9 height 9
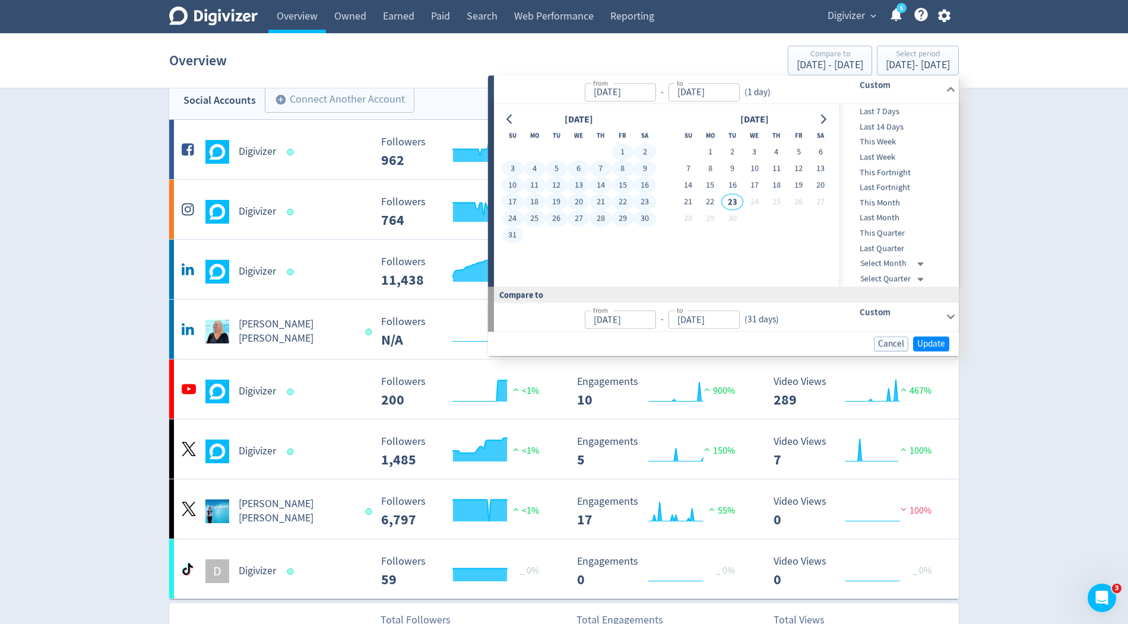
click at [513, 237] on button "31" at bounding box center [512, 235] width 22 height 17
type input "[DATE]"
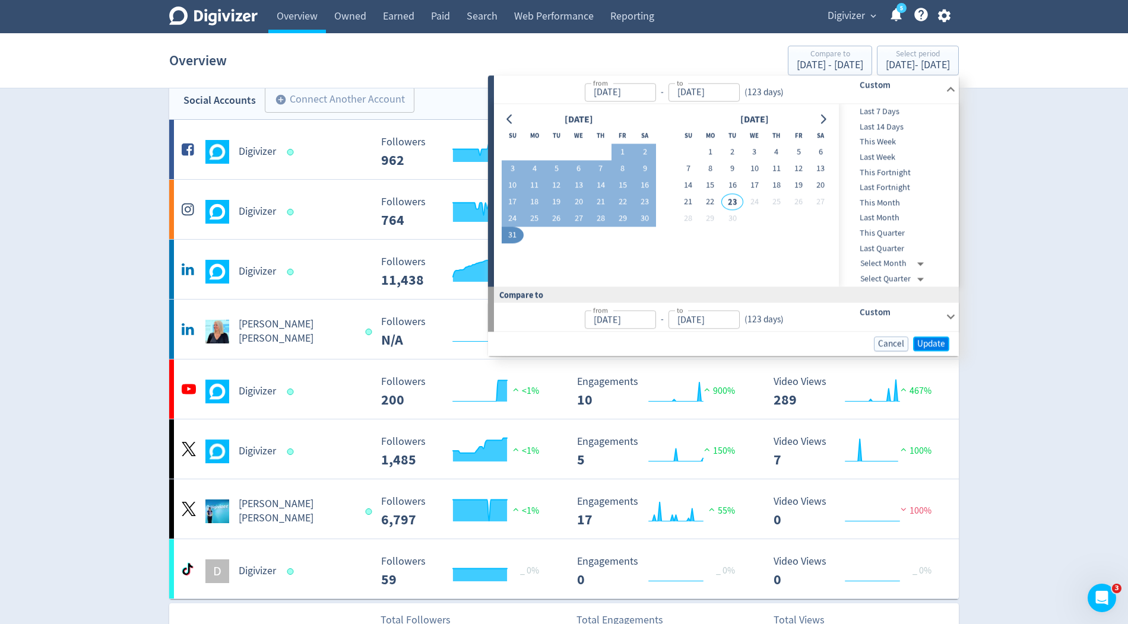
click at [925, 344] on span "Update" at bounding box center [931, 343] width 28 height 9
